Goal: Task Accomplishment & Management: Use online tool/utility

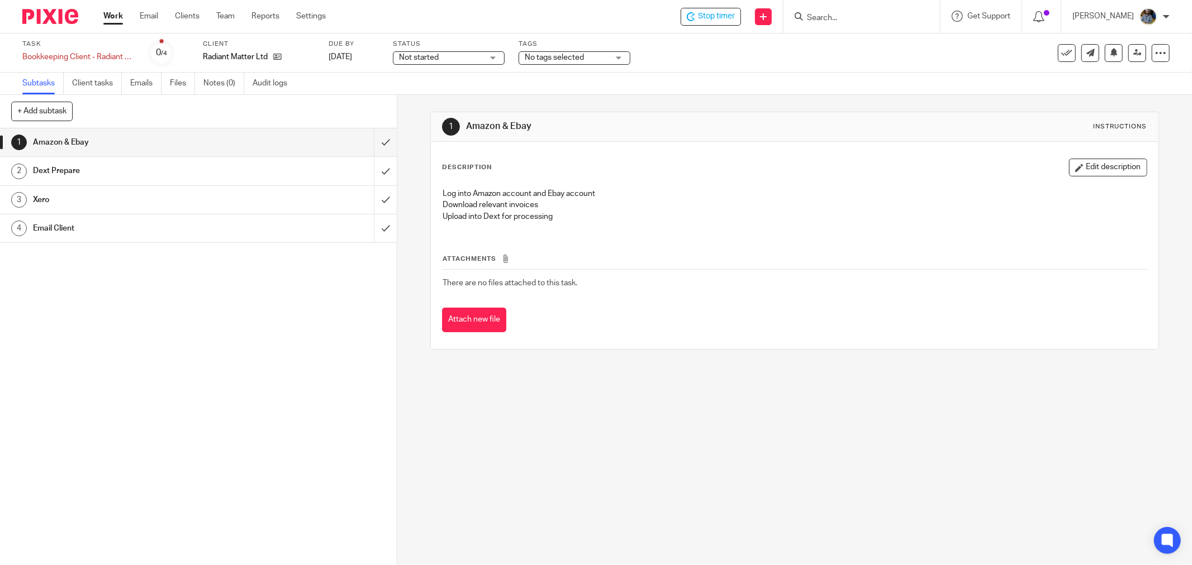
click at [721, 25] on div "Stop timer Send new email Create task Add client Get Support Contact Support He…" at bounding box center [767, 16] width 849 height 33
click at [725, 15] on span "Stop timer" at bounding box center [716, 17] width 37 height 12
click at [909, 89] on div "Subtasks Client tasks Emails Files Notes (0) Audit logs" at bounding box center [596, 84] width 1192 height 22
click at [1061, 55] on icon at bounding box center [1066, 52] width 11 height 11
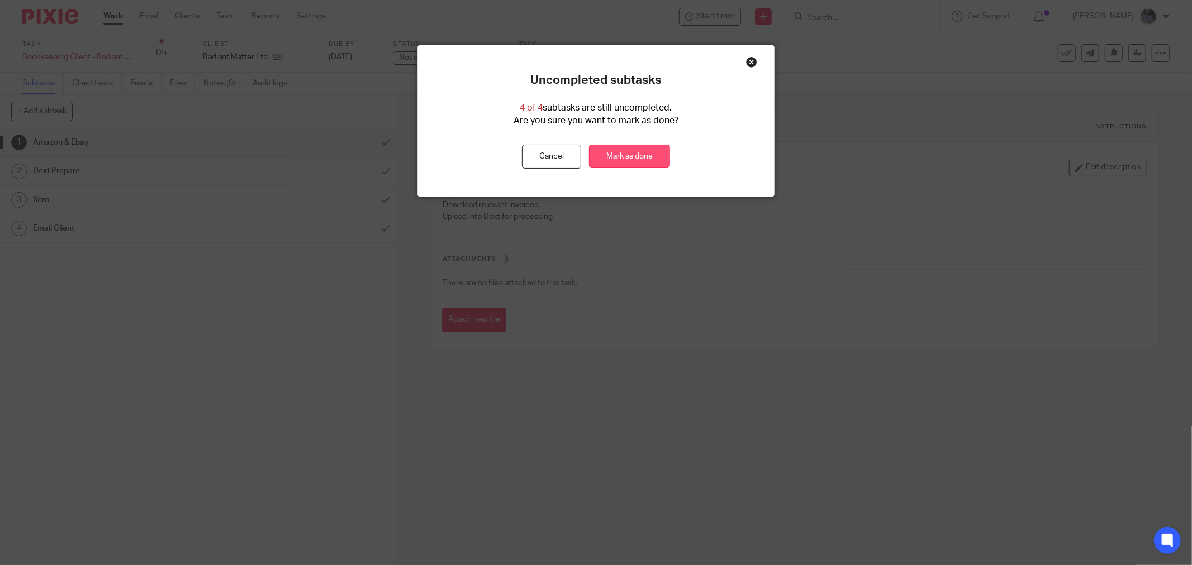
click at [649, 153] on link "Mark as done" at bounding box center [629, 157] width 81 height 24
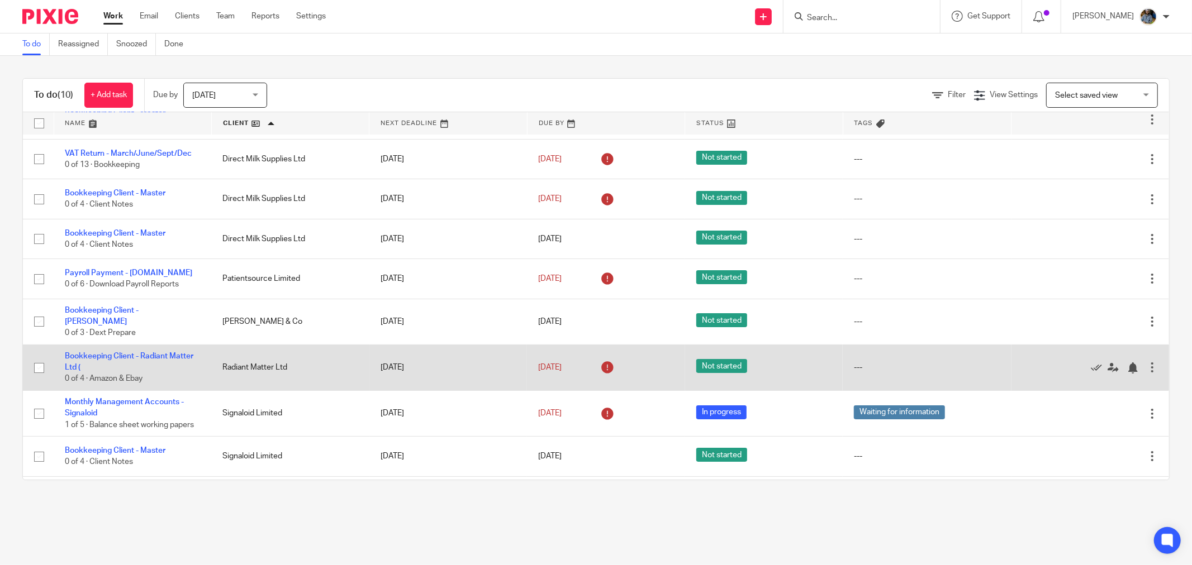
scroll to position [68, 0]
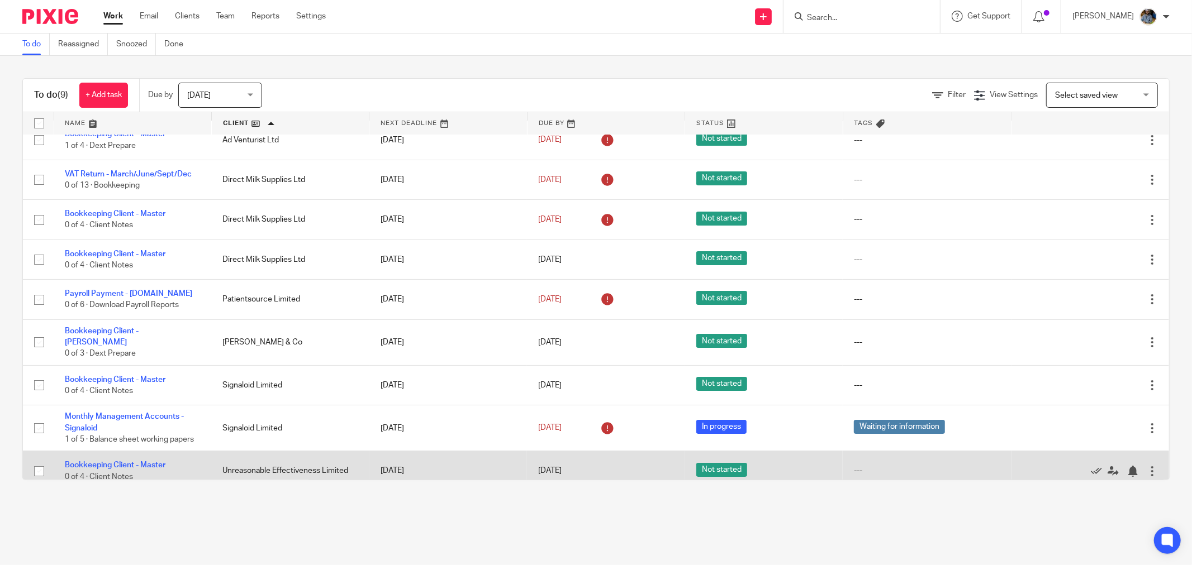
scroll to position [22, 0]
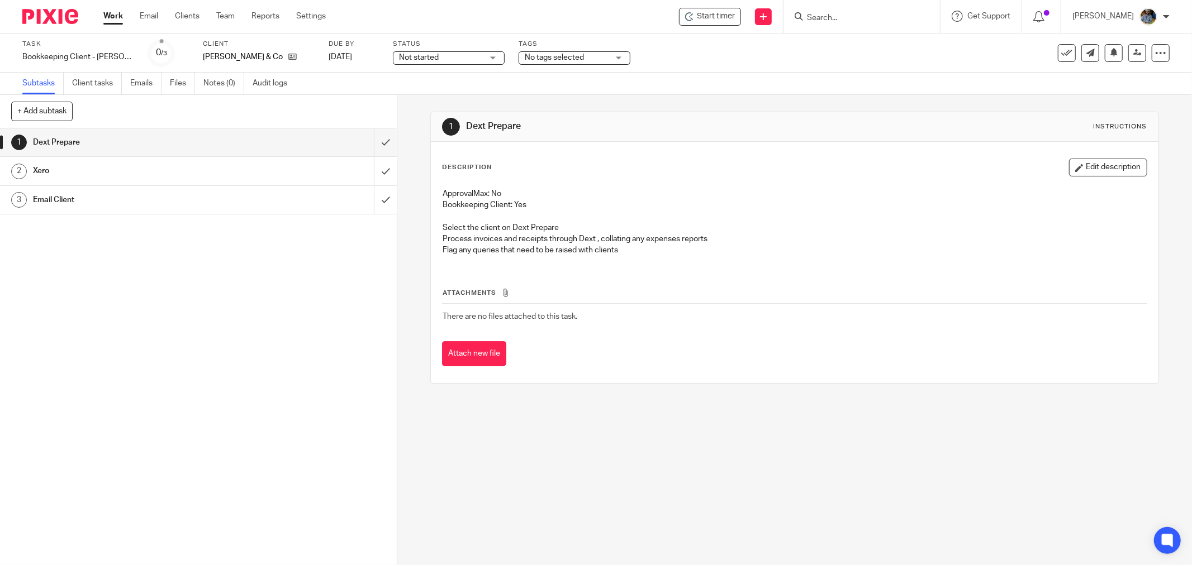
drag, startPoint x: 712, startPoint y: 163, endPoint x: 714, endPoint y: 46, distance: 117.4
click at [712, 160] on div "Description Edit description" at bounding box center [794, 168] width 705 height 18
click at [729, 11] on span "Start timer" at bounding box center [716, 17] width 38 height 12
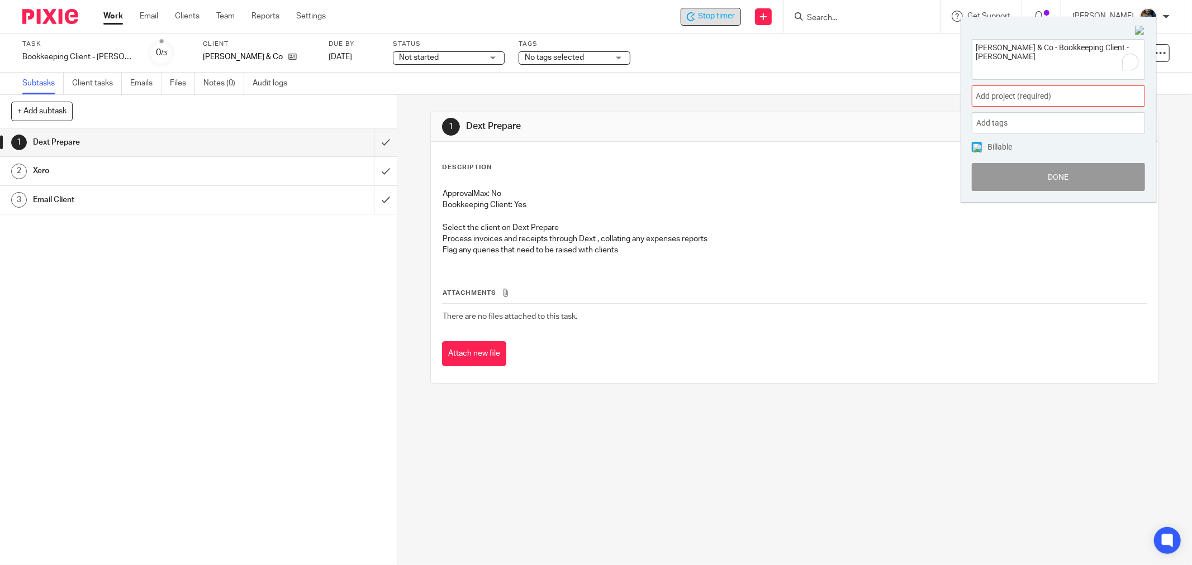
click at [1070, 94] on span "Add project (required) :" at bounding box center [1046, 97] width 141 height 12
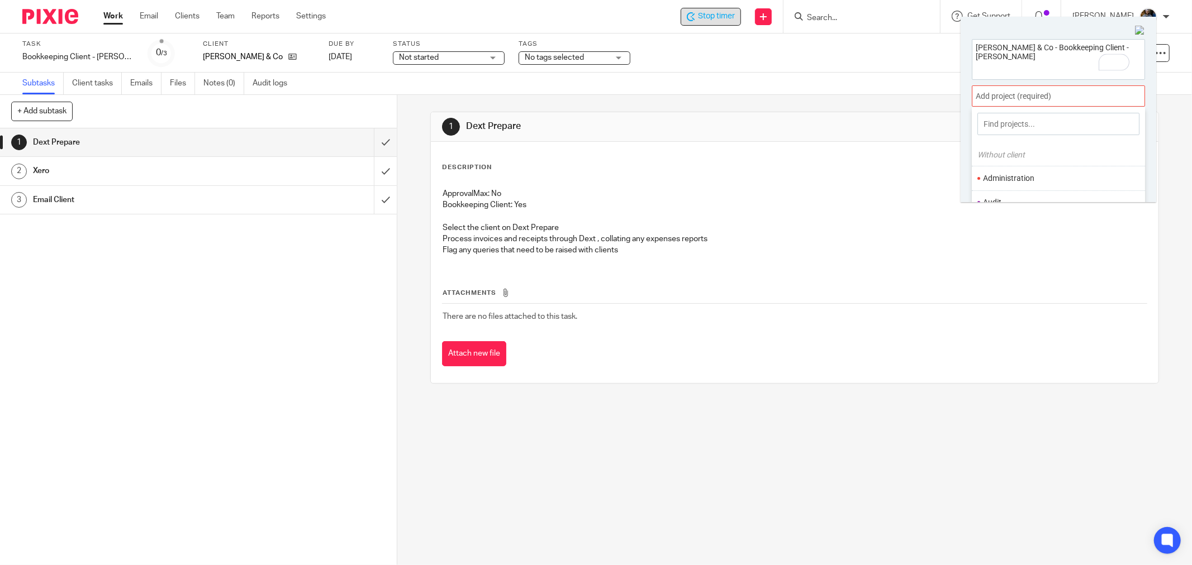
scroll to position [62, 0]
click at [1009, 164] on li "Bookkeeping" at bounding box center [1056, 165] width 146 height 12
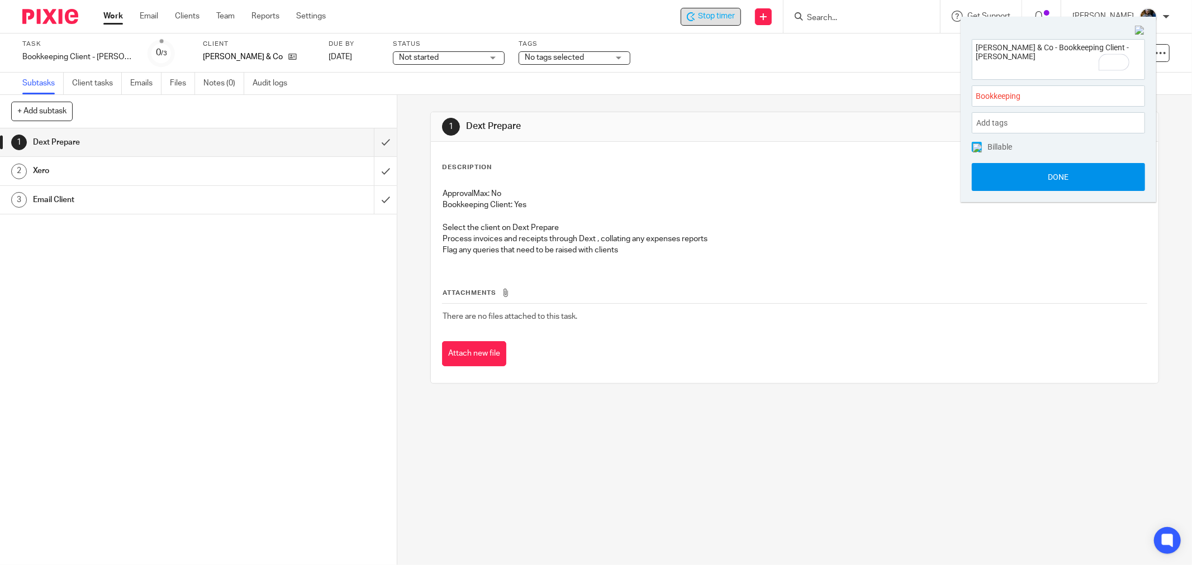
click at [1054, 175] on button "Done" at bounding box center [1058, 177] width 173 height 28
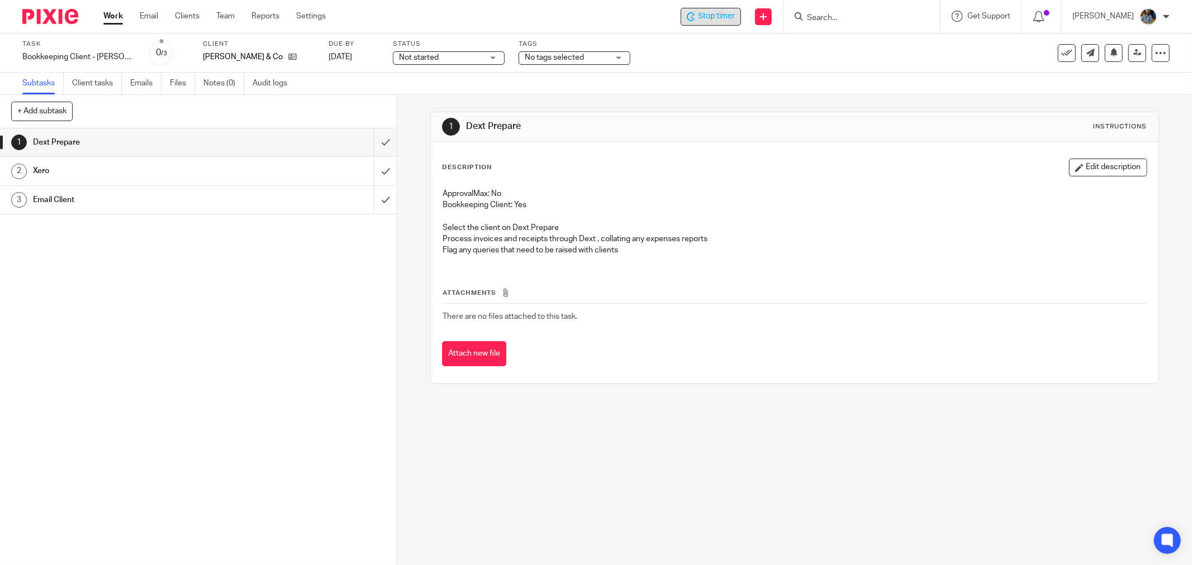
click at [767, 193] on p "ApprovalMax: No" at bounding box center [795, 193] width 704 height 11
click at [663, 137] on div "1 Dext Prepare Instructions" at bounding box center [795, 127] width 728 height 30
click at [1061, 49] on icon at bounding box center [1066, 52] width 11 height 11
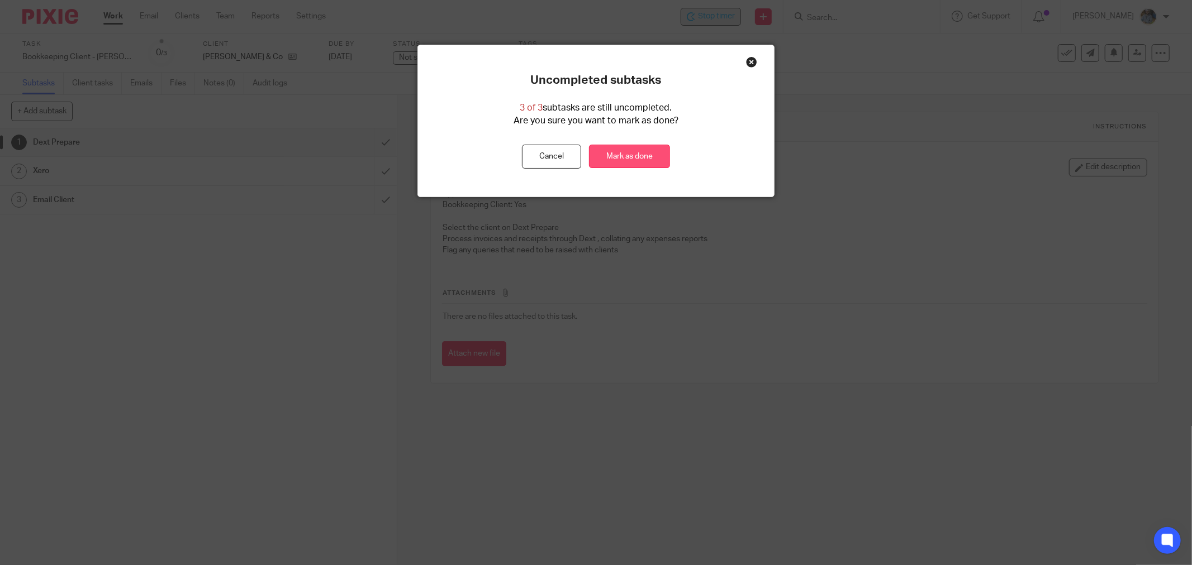
click at [628, 160] on link "Mark as done" at bounding box center [629, 157] width 81 height 24
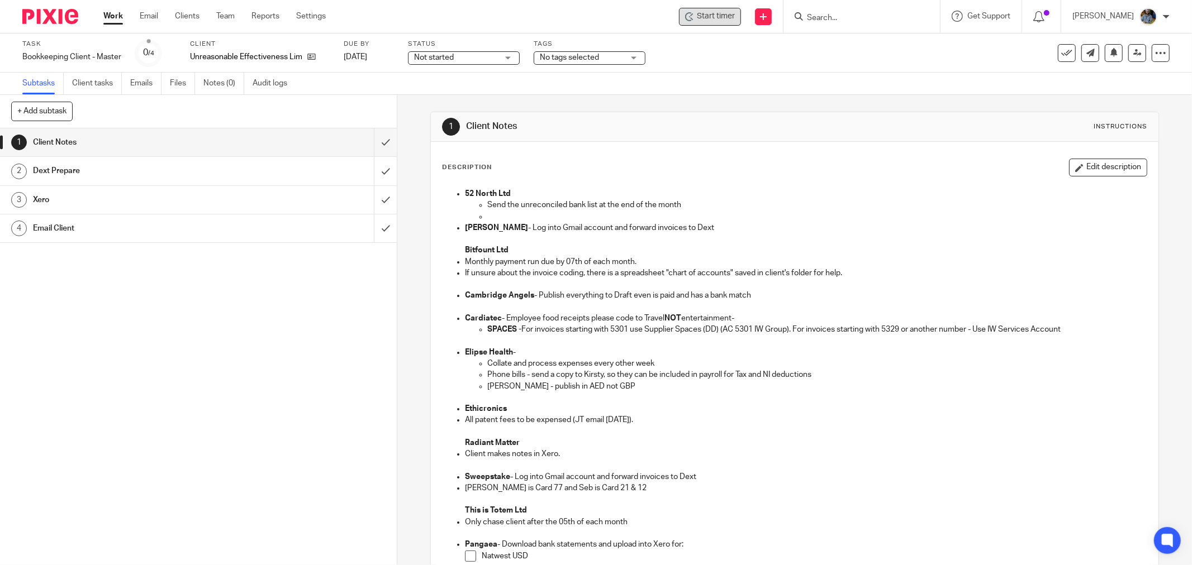
click at [800, 77] on div "Subtasks Client tasks Emails Files Notes (0) Audit logs" at bounding box center [596, 84] width 1192 height 22
click at [709, 17] on span "Start timer" at bounding box center [716, 17] width 38 height 12
click at [859, 76] on div "Subtasks Client tasks Emails Files Notes (0) Audit logs" at bounding box center [596, 84] width 1192 height 22
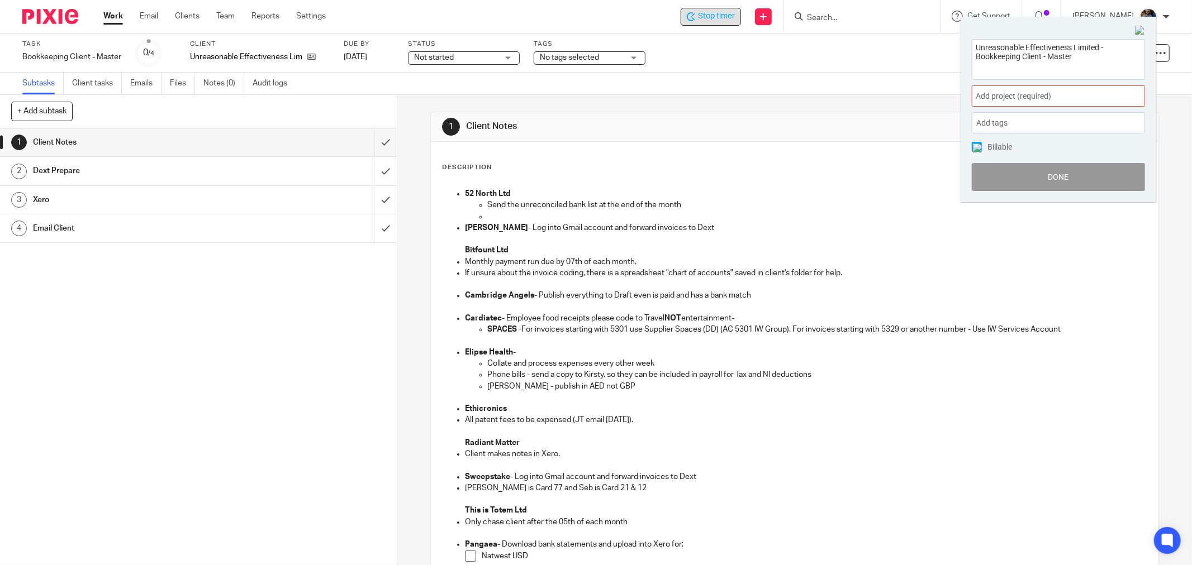
click at [1044, 92] on span "Add project (required) :" at bounding box center [1046, 97] width 141 height 12
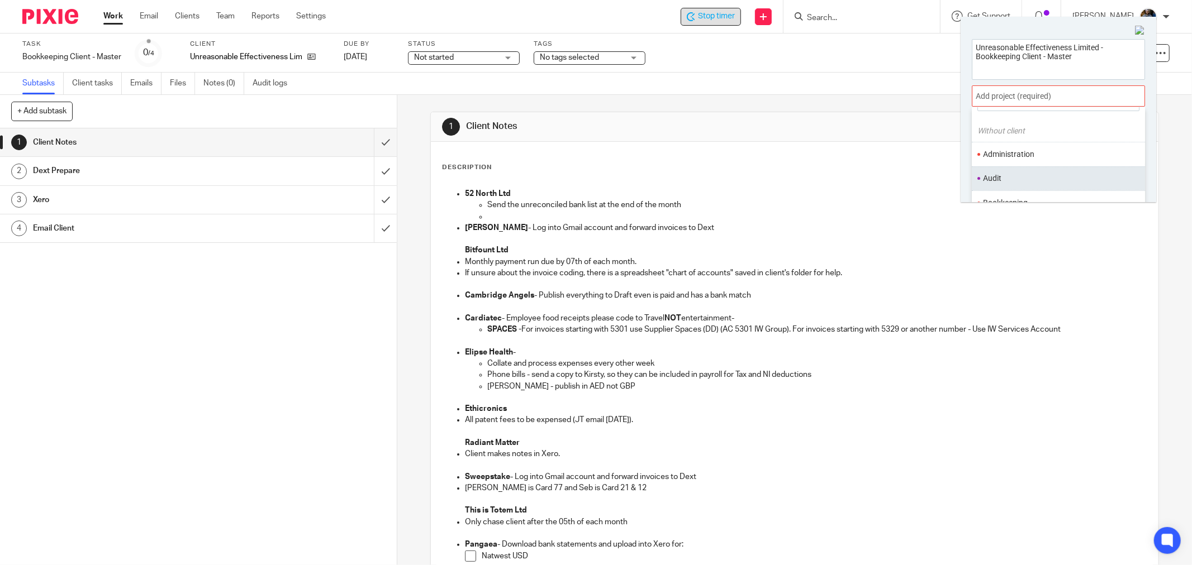
scroll to position [62, 0]
click at [1025, 160] on li "Bookkeeping" at bounding box center [1056, 165] width 146 height 12
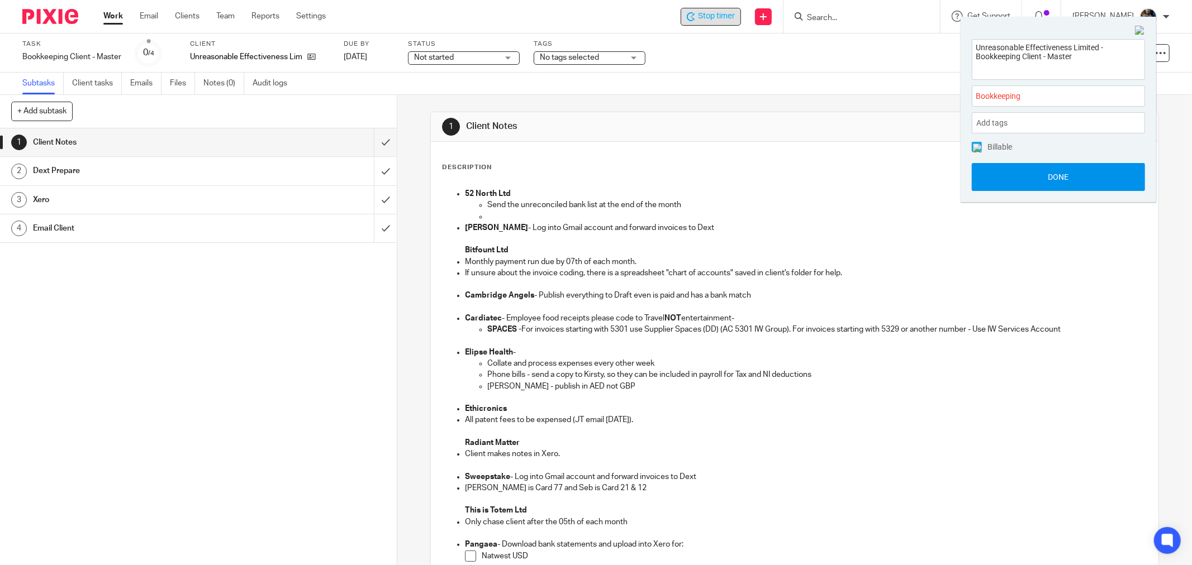
click at [1081, 180] on button "Done" at bounding box center [1058, 177] width 173 height 28
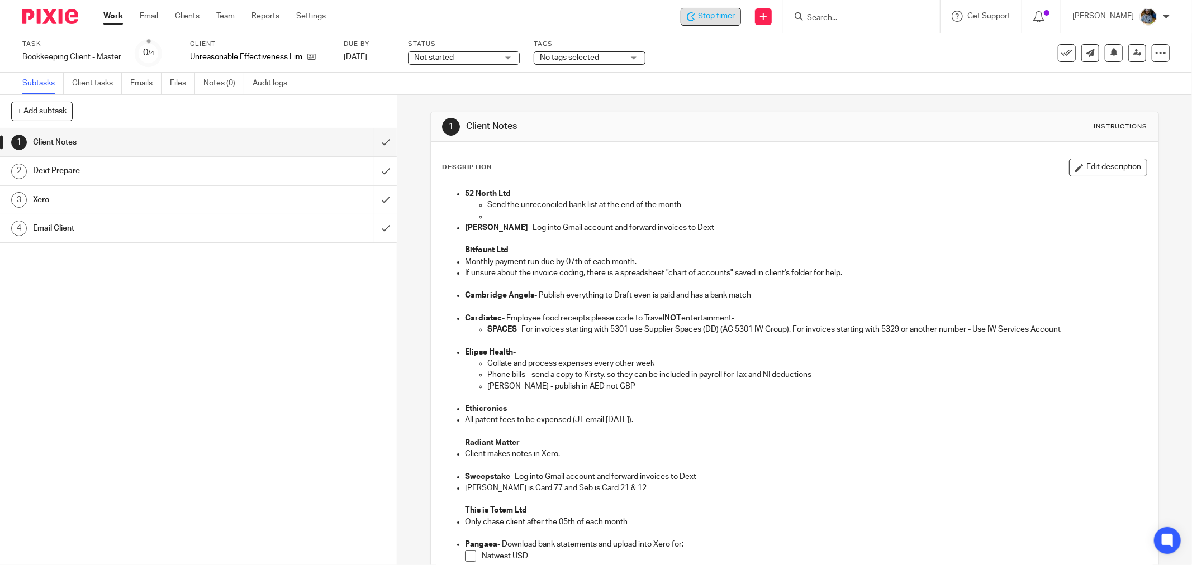
click at [791, 150] on div "Description Edit description 52 North Ltd Send the unreconciled bank list at th…" at bounding box center [795, 483] width 728 height 682
click at [738, 148] on div "Description Edit description 52 North Ltd Send the unreconciled bank list at th…" at bounding box center [795, 483] width 728 height 682
click at [702, 192] on p "52 North Ltd" at bounding box center [806, 193] width 682 height 11
click at [717, 22] on div "Stop timer" at bounding box center [711, 17] width 60 height 18
click at [721, 143] on div "Description Edit description 52 North Ltd Send the unreconciled bank list at th…" at bounding box center [795, 483] width 728 height 682
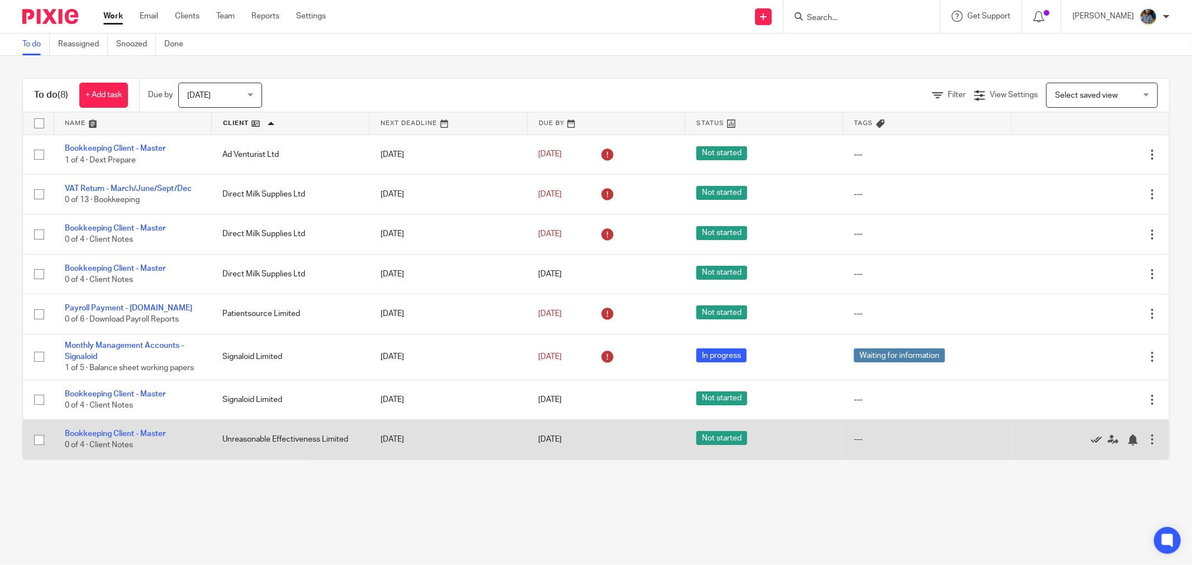
click at [1091, 443] on icon at bounding box center [1096, 440] width 11 height 11
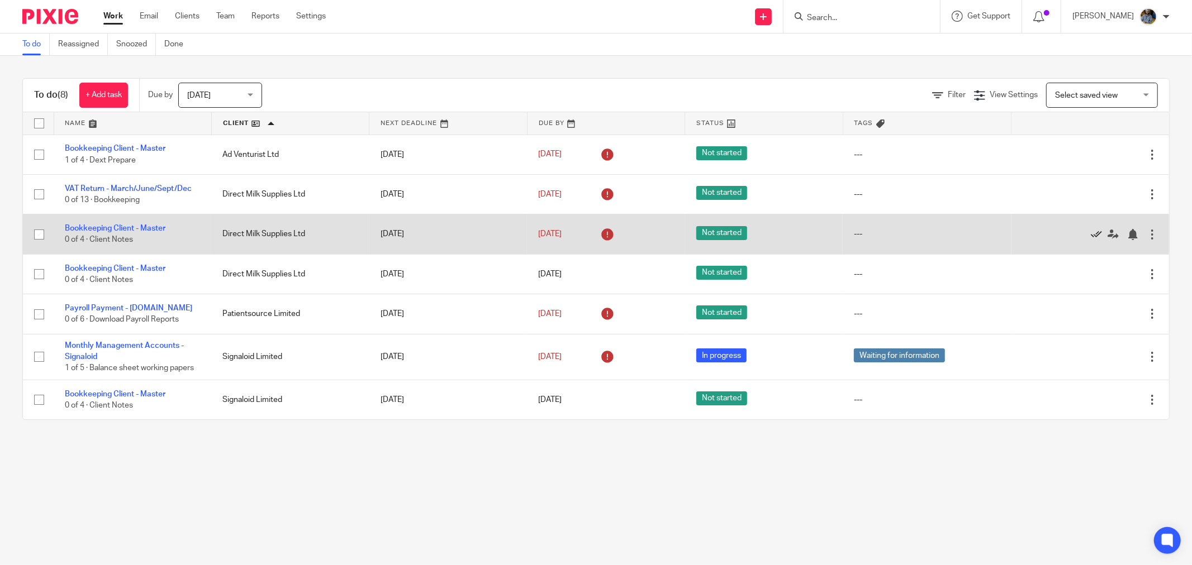
click at [1091, 235] on icon at bounding box center [1096, 234] width 11 height 11
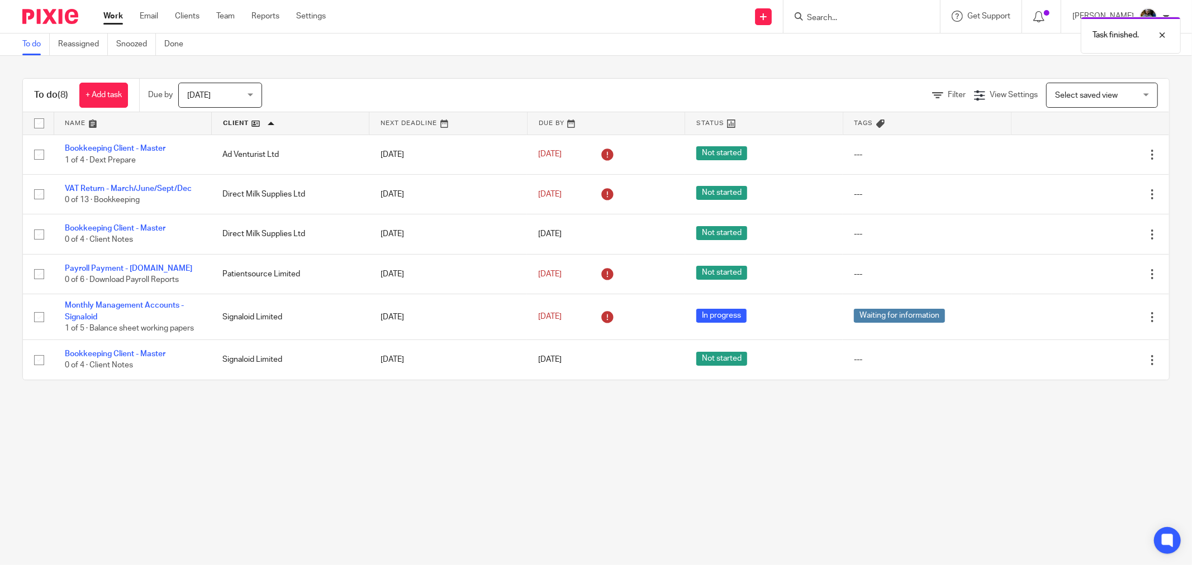
drag, startPoint x: 389, startPoint y: 481, endPoint x: 310, endPoint y: 37, distance: 450.7
click at [384, 468] on main "To do Reassigned Snoozed Done To do (8) + Add task Due by Today Today Today Tom…" at bounding box center [596, 282] width 1192 height 565
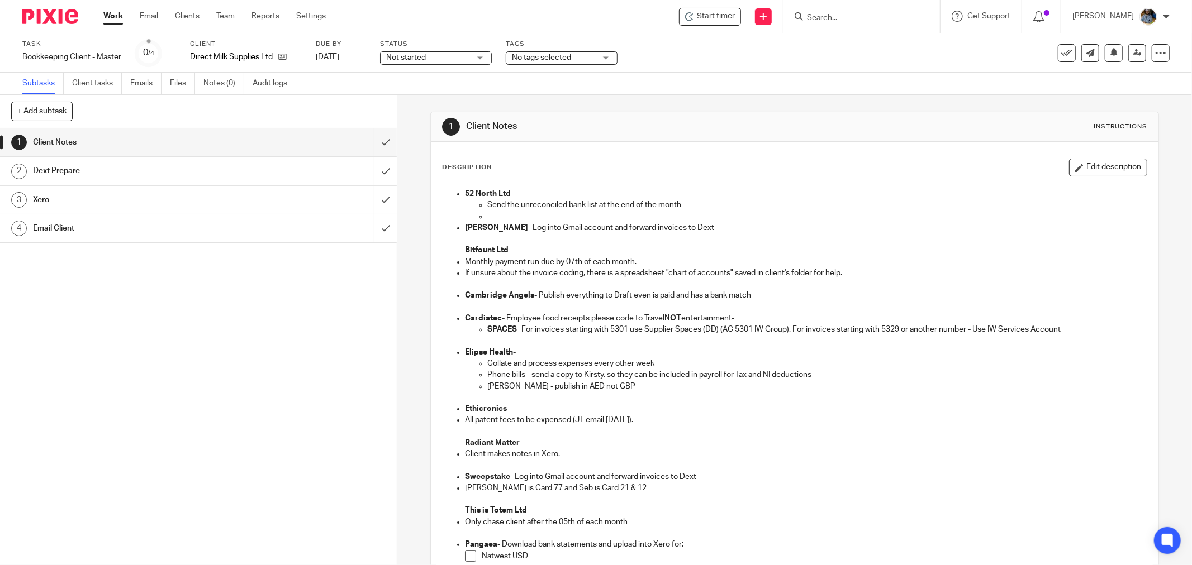
drag, startPoint x: 731, startPoint y: 148, endPoint x: 696, endPoint y: 63, distance: 91.7
click at [727, 143] on div "Description Edit description 52 North Ltd Send the unreconciled bank list at th…" at bounding box center [795, 483] width 728 height 682
click at [719, 17] on span "Start timer" at bounding box center [716, 17] width 38 height 12
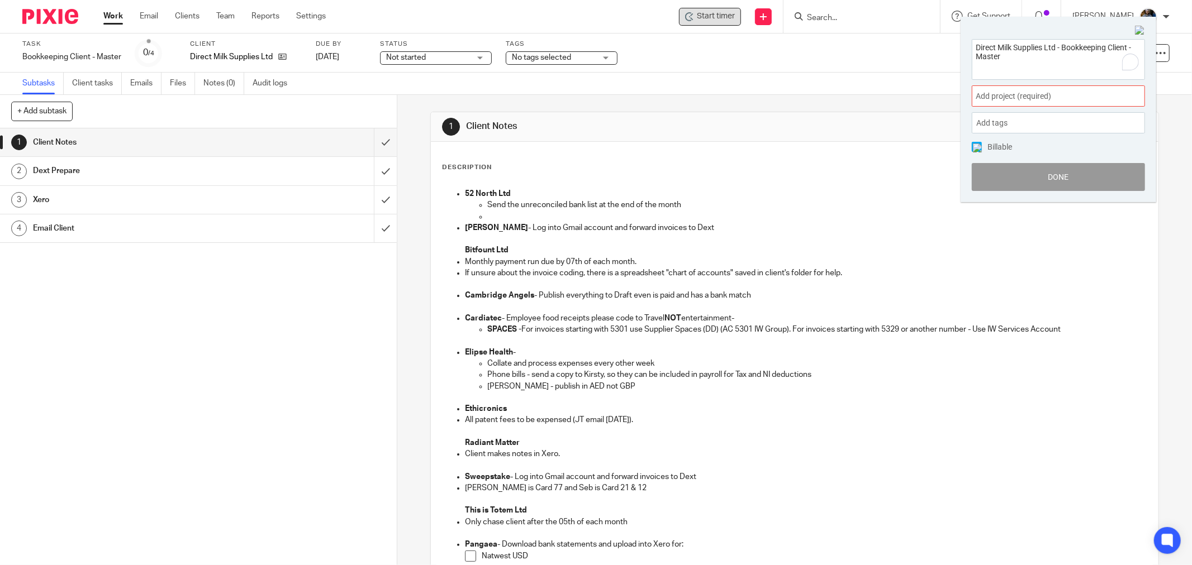
click at [1057, 97] on span "Add project (required) :" at bounding box center [1046, 97] width 141 height 12
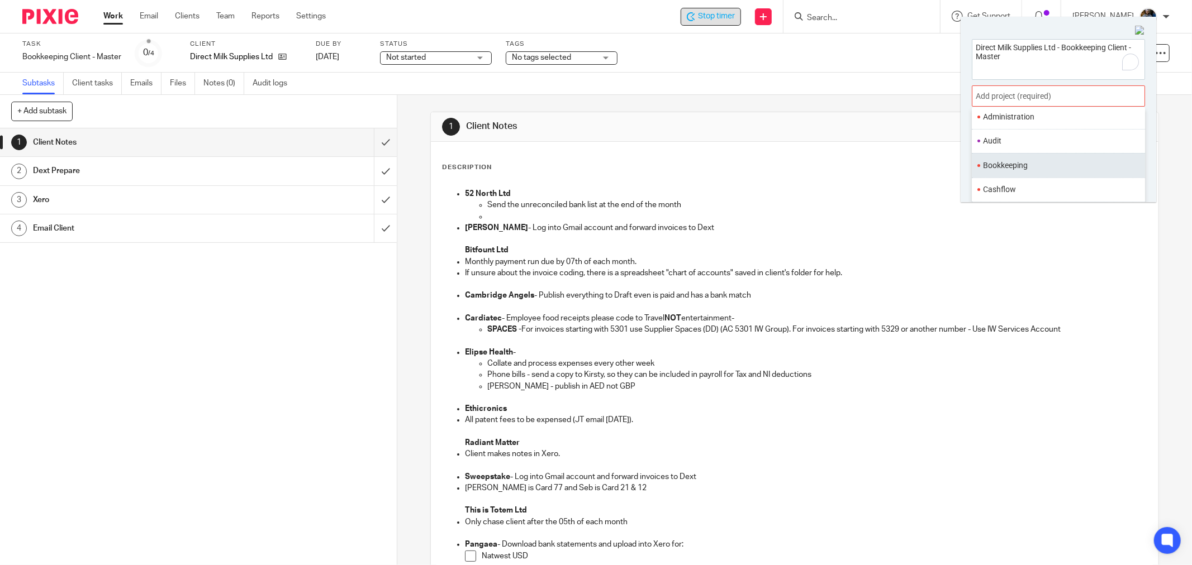
scroll to position [62, 0]
click at [1021, 161] on li "Bookkeeping" at bounding box center [1056, 165] width 146 height 12
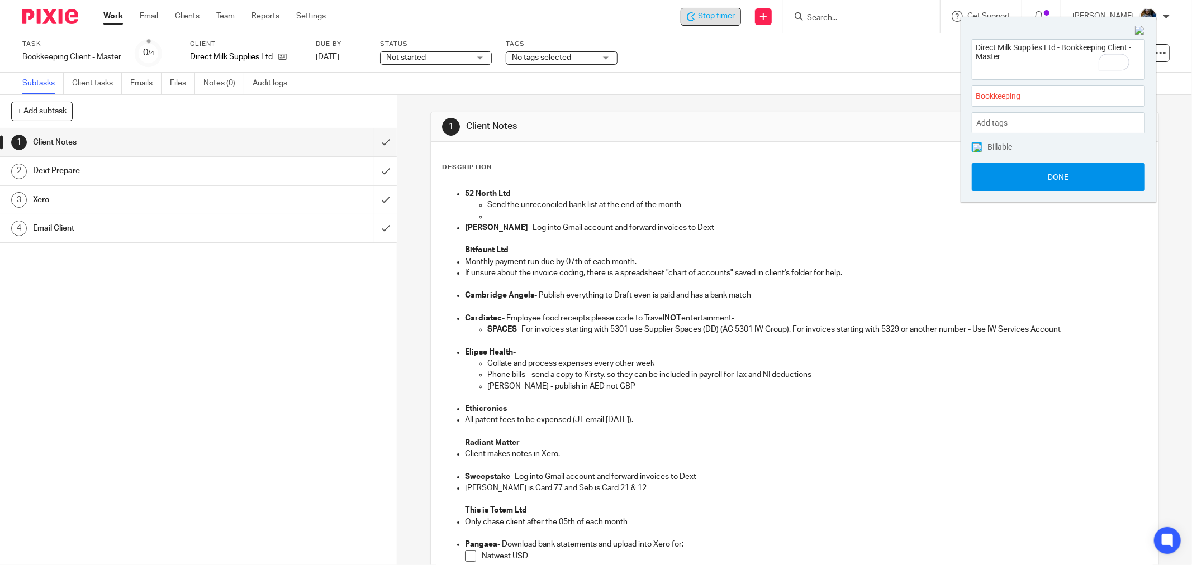
drag, startPoint x: 1060, startPoint y: 170, endPoint x: 1048, endPoint y: 171, distance: 11.7
click at [1060, 171] on button "Done" at bounding box center [1058, 177] width 173 height 28
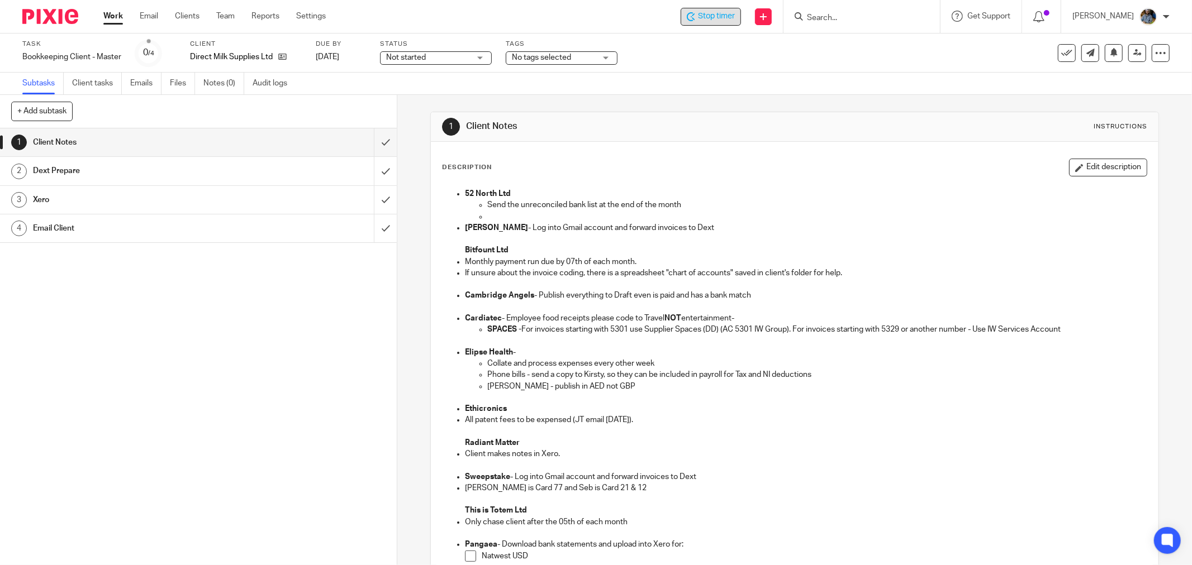
click at [749, 165] on div "Description Edit description" at bounding box center [794, 168] width 705 height 18
click at [722, 9] on div "Stop timer" at bounding box center [711, 17] width 60 height 18
drag, startPoint x: 667, startPoint y: 171, endPoint x: 563, endPoint y: 82, distance: 136.7
click at [668, 171] on div "Description Edit description" at bounding box center [794, 168] width 705 height 18
drag, startPoint x: 578, startPoint y: 131, endPoint x: 440, endPoint y: 107, distance: 140.2
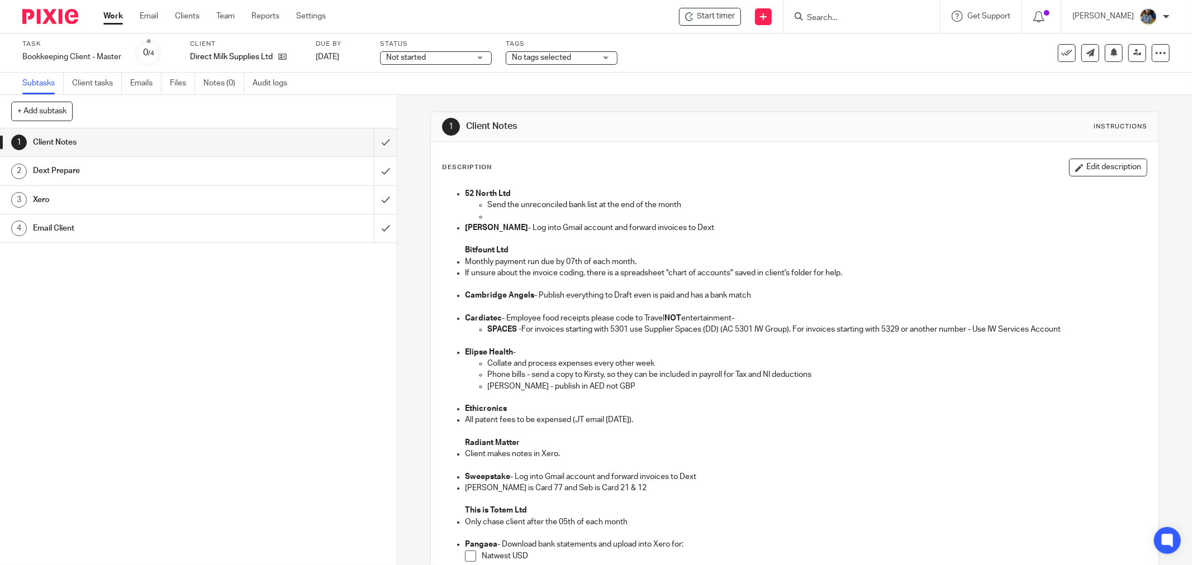
click at [576, 131] on h1 "Client Notes" at bounding box center [642, 127] width 353 height 12
click at [283, 56] on icon at bounding box center [282, 57] width 8 height 8
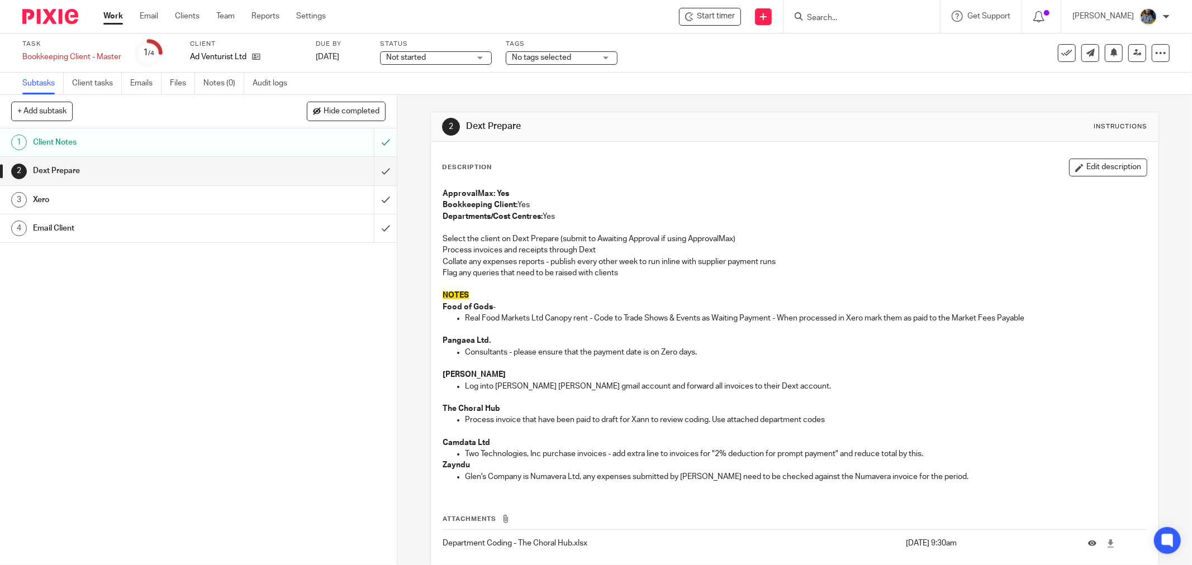
click at [764, 125] on h1 "Dext Prepare" at bounding box center [642, 127] width 353 height 12
click at [735, 15] on span "Start timer" at bounding box center [716, 17] width 38 height 12
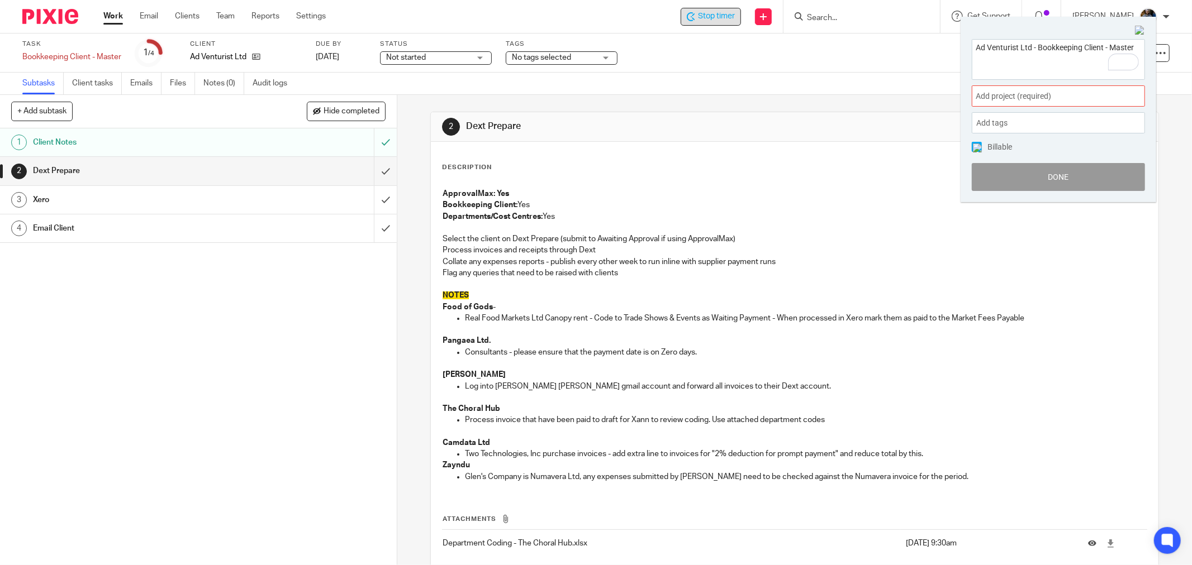
click at [1052, 88] on div "Add project (required) :" at bounding box center [1058, 95] width 173 height 21
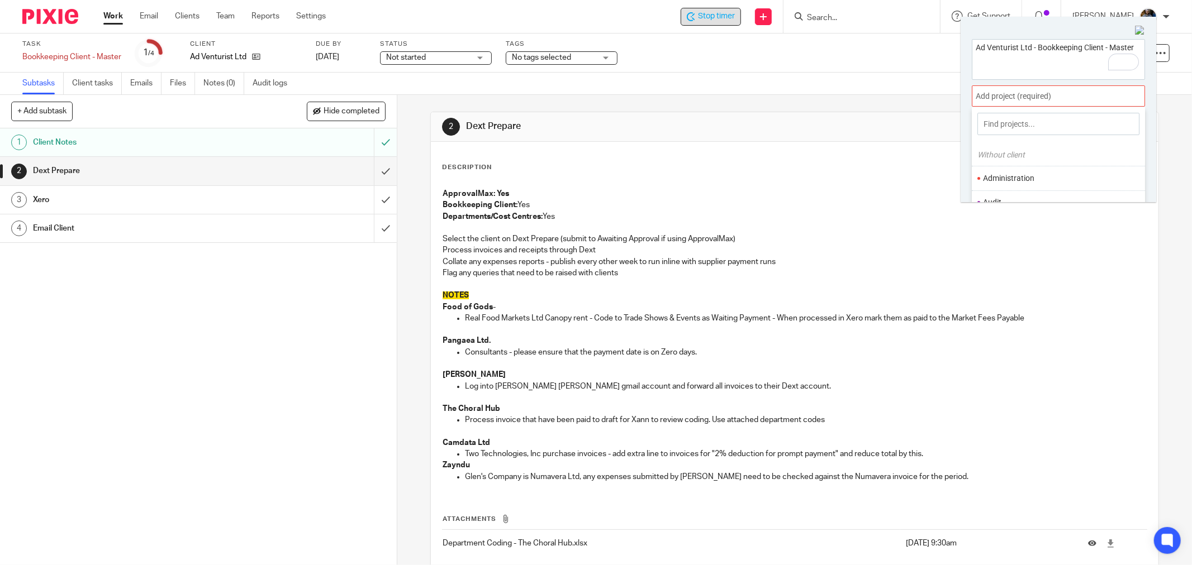
scroll to position [62, 0]
click at [1037, 169] on li "Bookkeeping" at bounding box center [1056, 165] width 146 height 12
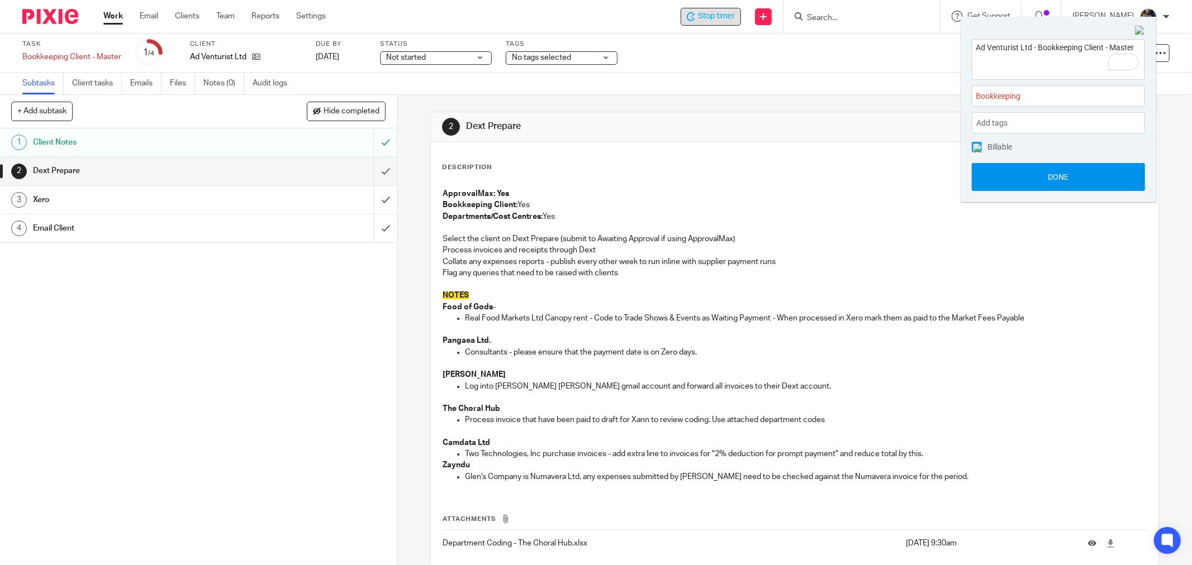
click at [1059, 175] on button "Done" at bounding box center [1058, 177] width 173 height 28
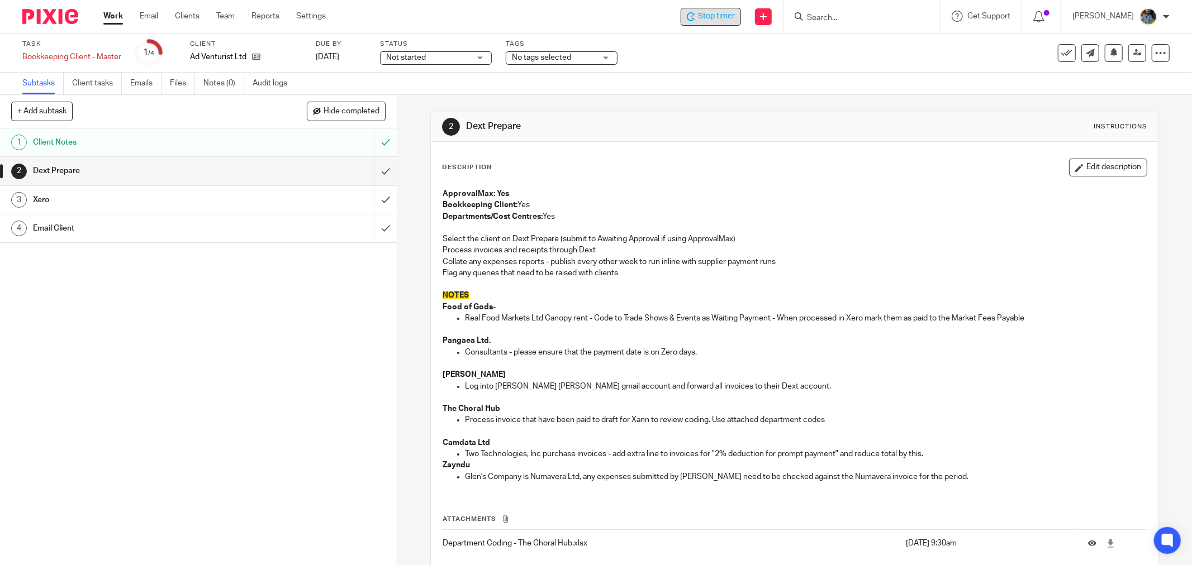
click at [700, 152] on div "Description Edit description ApprovalMax: Yes Bookkeeping Client: Yes Departmen…" at bounding box center [795, 376] width 728 height 468
click at [742, 171] on div "Description Edit description" at bounding box center [794, 168] width 705 height 18
drag, startPoint x: 702, startPoint y: 130, endPoint x: 748, endPoint y: 16, distance: 123.4
click at [703, 131] on h1 "Dext Prepare" at bounding box center [642, 127] width 353 height 12
click at [718, 15] on span "Start timer" at bounding box center [716, 17] width 38 height 12
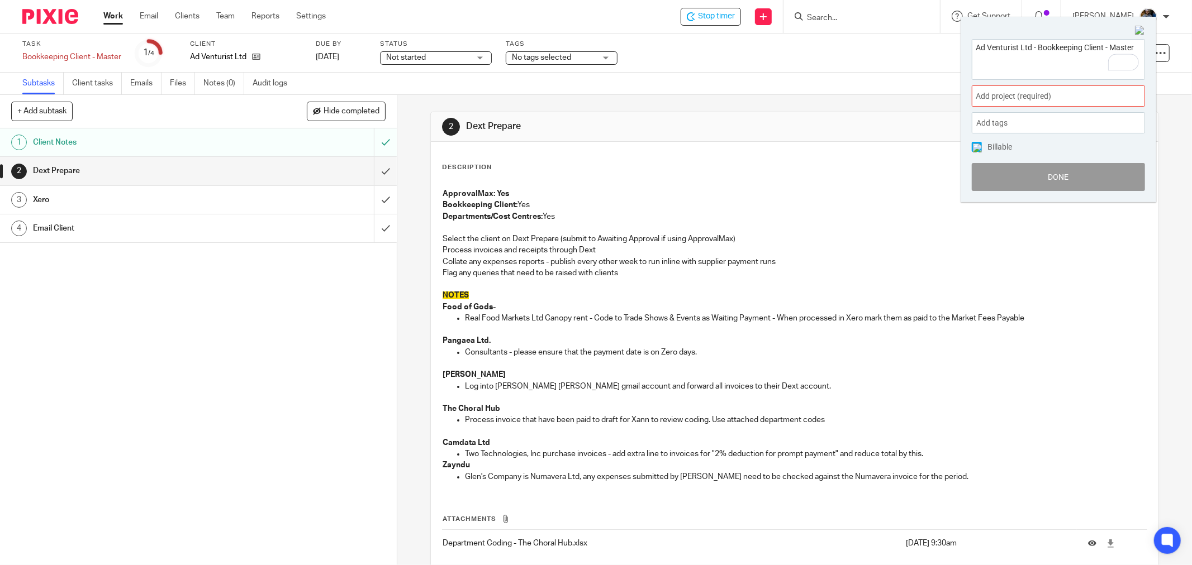
drag, startPoint x: 1038, startPoint y: 46, endPoint x: 1165, endPoint y: 47, distance: 126.3
click at [1165, 47] on body "Work Email Clients Team Reports Settings Work Email Clients Team Reports Settin…" at bounding box center [596, 282] width 1192 height 565
type textarea "Ad Venturist Ltd - Credit Control"
click at [1040, 92] on span "Add project (required) :" at bounding box center [1046, 97] width 141 height 12
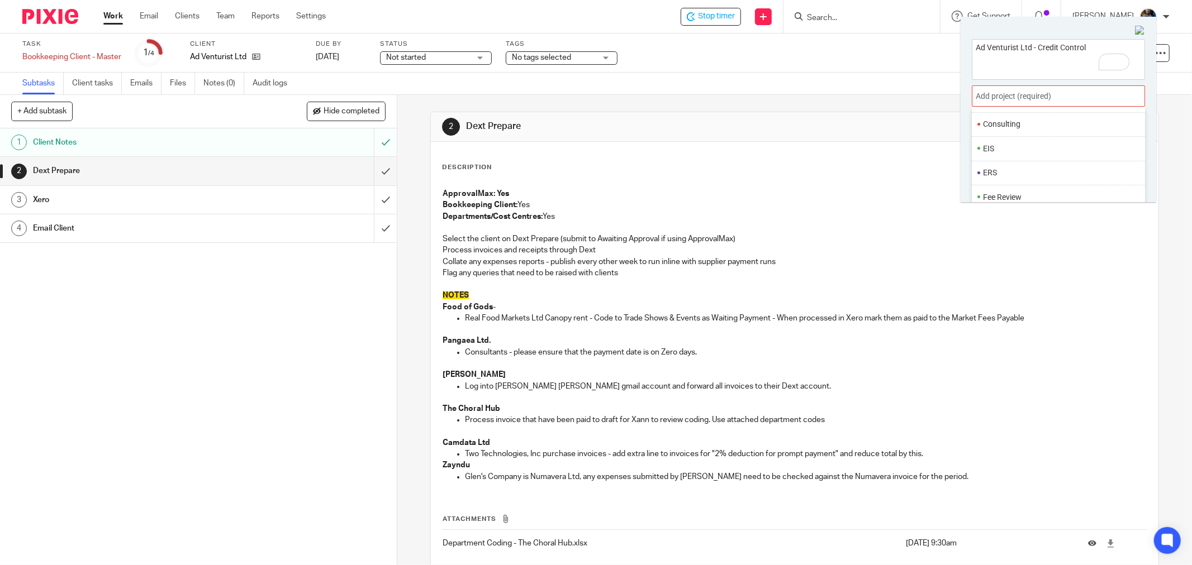
scroll to position [113, 0]
click at [1013, 186] on li "Consulting" at bounding box center [1056, 186] width 146 height 12
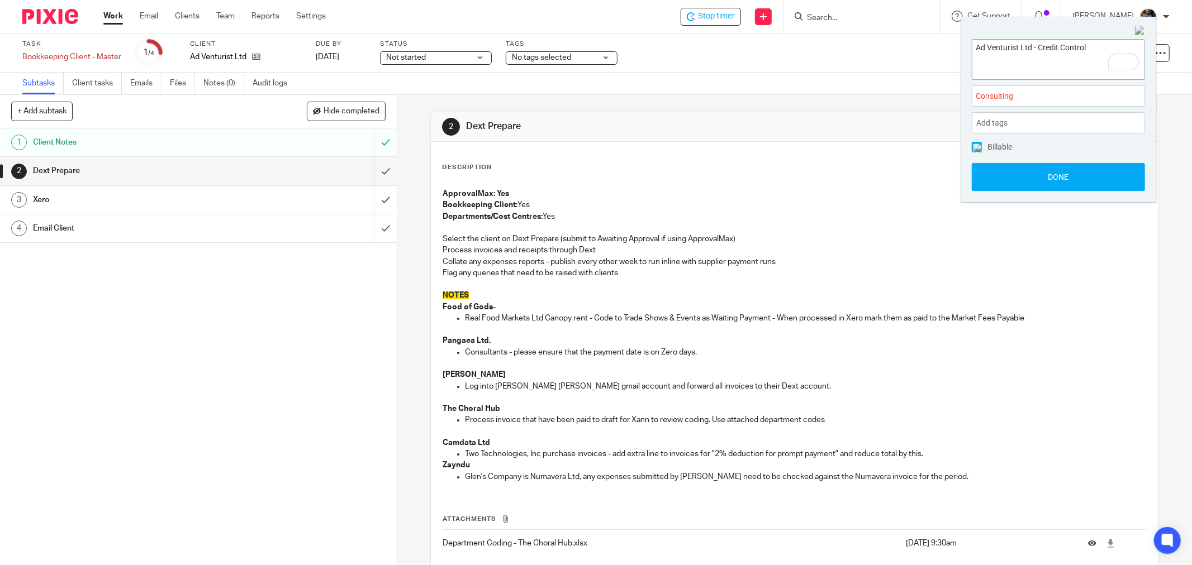
click at [1047, 69] on textarea "Ad Venturist Ltd - Credit Control" at bounding box center [1058, 58] width 172 height 36
click at [1062, 175] on button "Done" at bounding box center [1058, 177] width 173 height 28
drag, startPoint x: 671, startPoint y: 161, endPoint x: 668, endPoint y: 135, distance: 26.4
click at [671, 160] on div "Description Edit description" at bounding box center [794, 168] width 705 height 18
